Goal: Communication & Community: Answer question/provide support

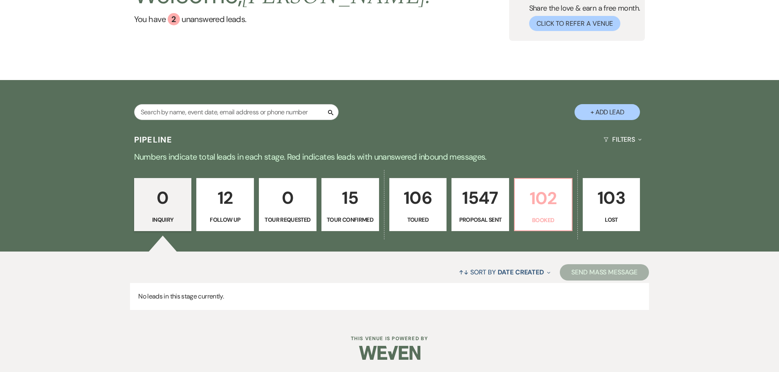
click at [543, 218] on p "Booked" at bounding box center [543, 220] width 47 height 9
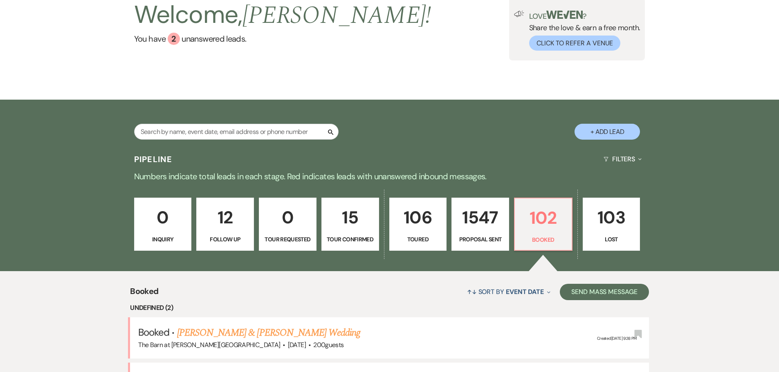
scroll to position [82, 0]
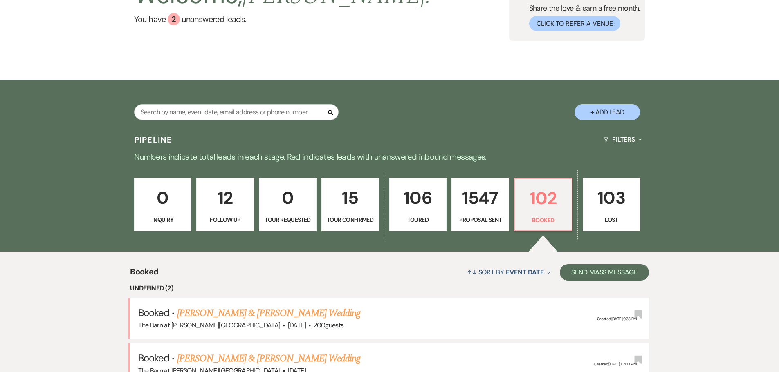
click at [292, 235] on div "0 Inquiry 12 Follow Up 0 Tour Requested 15 Tour Confirmed 106 Toured 1547 Propo…" at bounding box center [389, 209] width 589 height 83
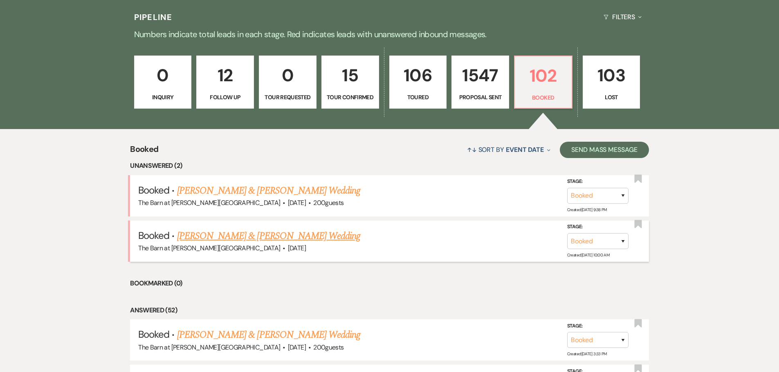
click at [213, 234] on link "[PERSON_NAME] & [PERSON_NAME] Wedding" at bounding box center [268, 236] width 183 height 15
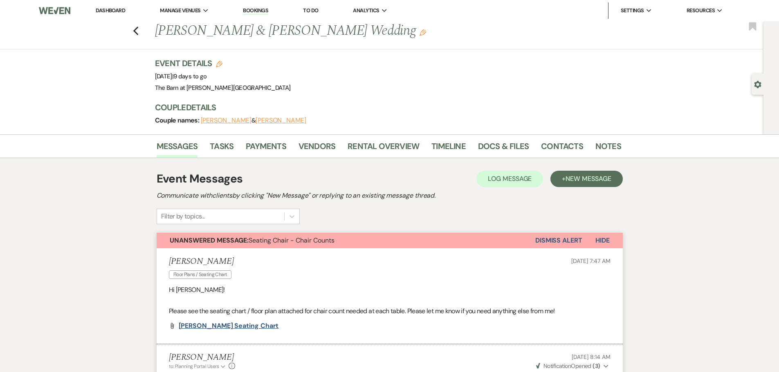
click at [215, 328] on span "[PERSON_NAME] Seating Chart" at bounding box center [229, 326] width 100 height 9
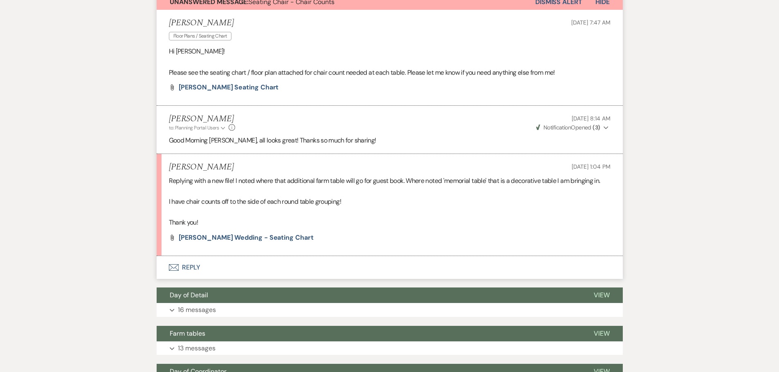
scroll to position [245, 0]
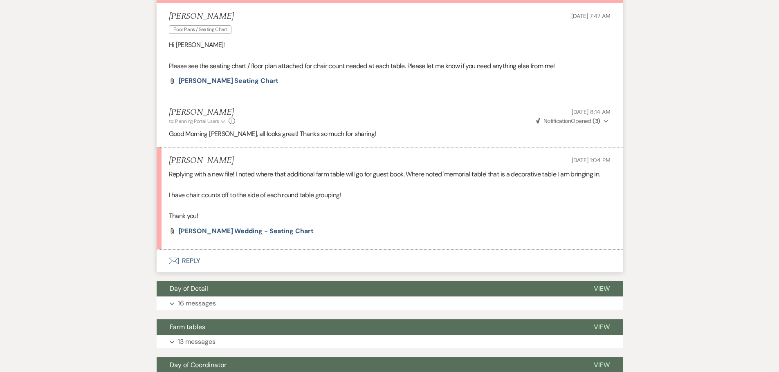
click at [185, 261] on button "Envelope Reply" at bounding box center [390, 261] width 466 height 23
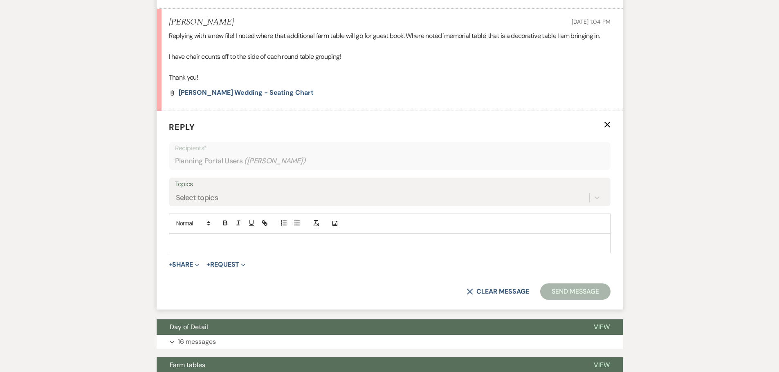
scroll to position [393, 0]
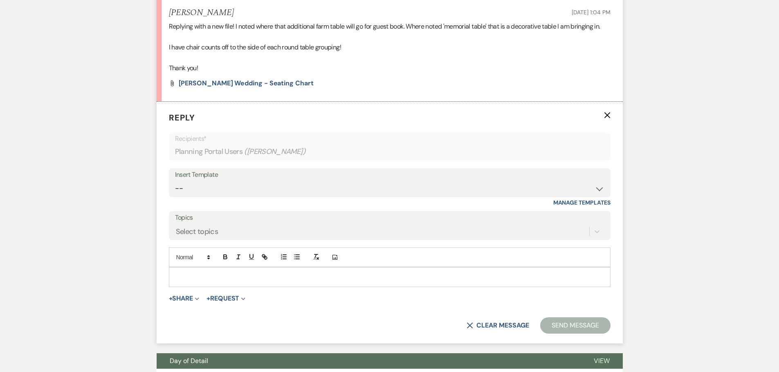
click at [195, 273] on p at bounding box center [389, 277] width 428 height 9
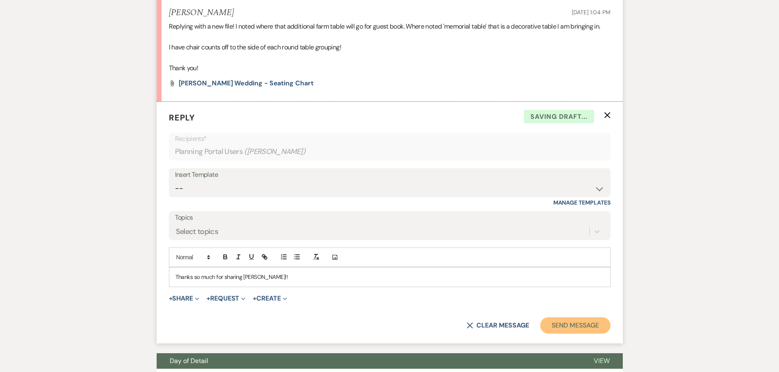
click at [582, 327] on button "Send Message" at bounding box center [575, 326] width 70 height 16
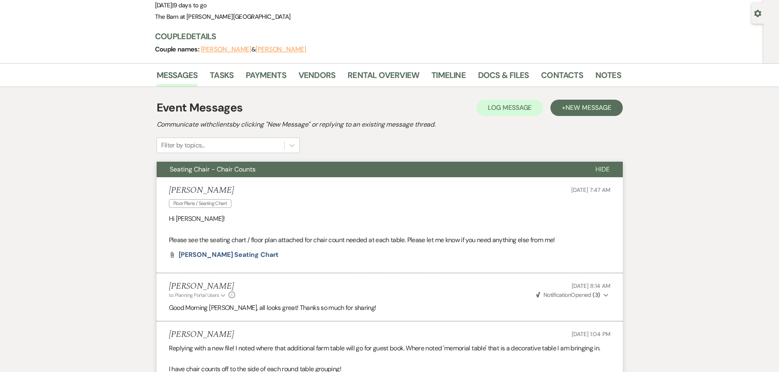
scroll to position [0, 0]
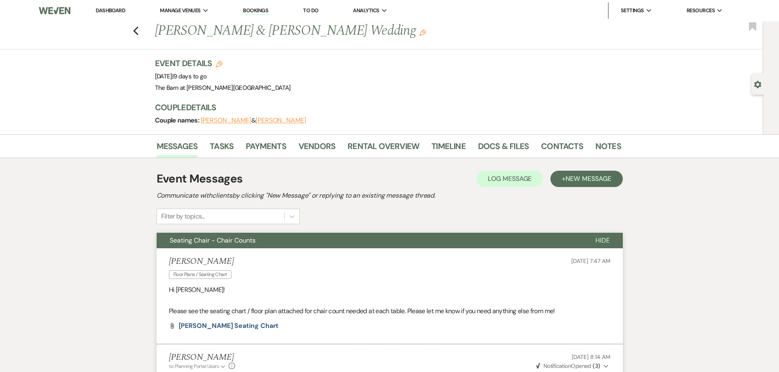
click at [112, 8] on link "Dashboard" at bounding box center [110, 10] width 29 height 7
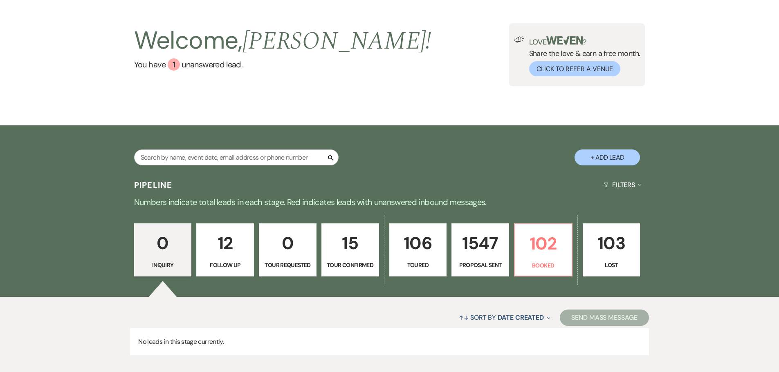
scroll to position [82, 0]
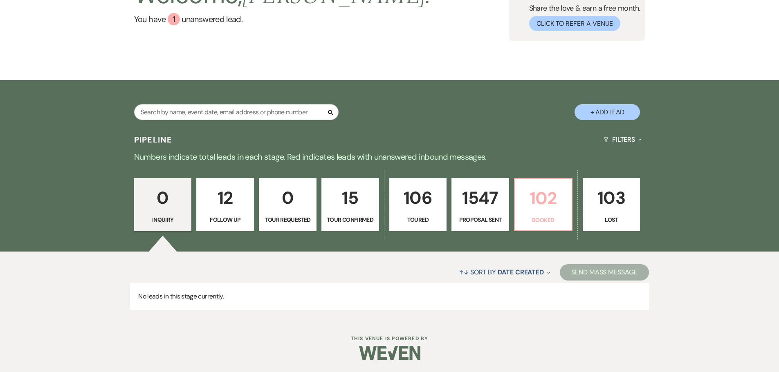
click at [555, 200] on p "102" at bounding box center [543, 198] width 47 height 27
